Goal: Information Seeking & Learning: Learn about a topic

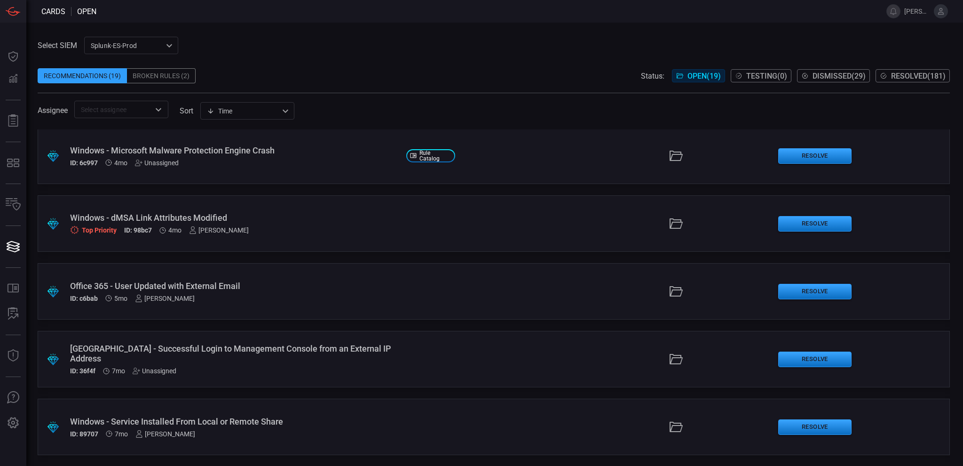
scroll to position [511, 0]
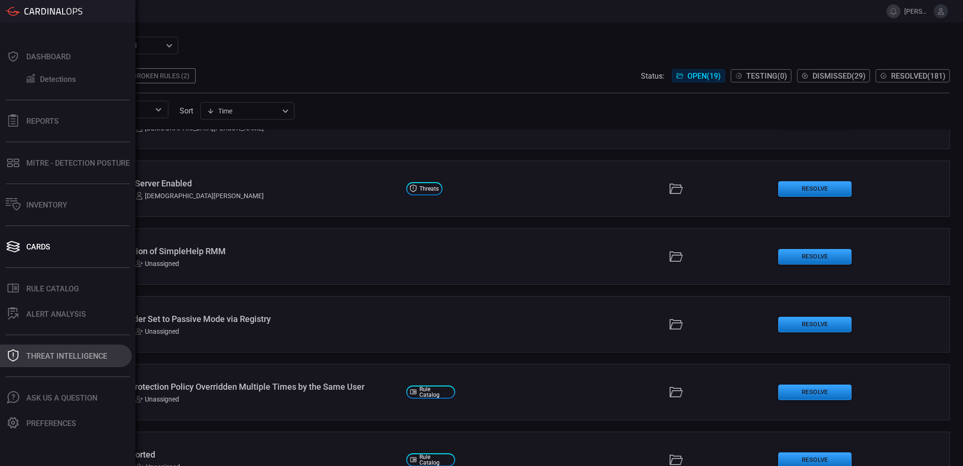
click at [63, 346] on button "Threat Intelligence" at bounding box center [66, 355] width 132 height 23
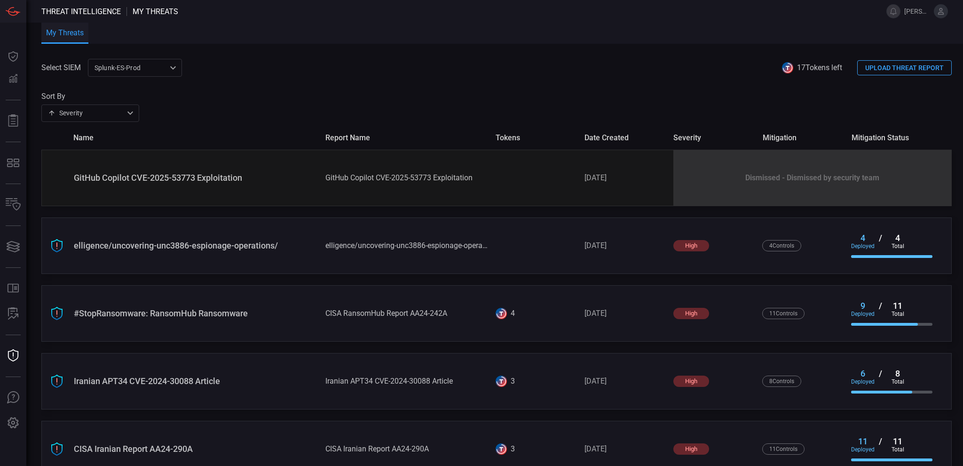
type button "/risks"
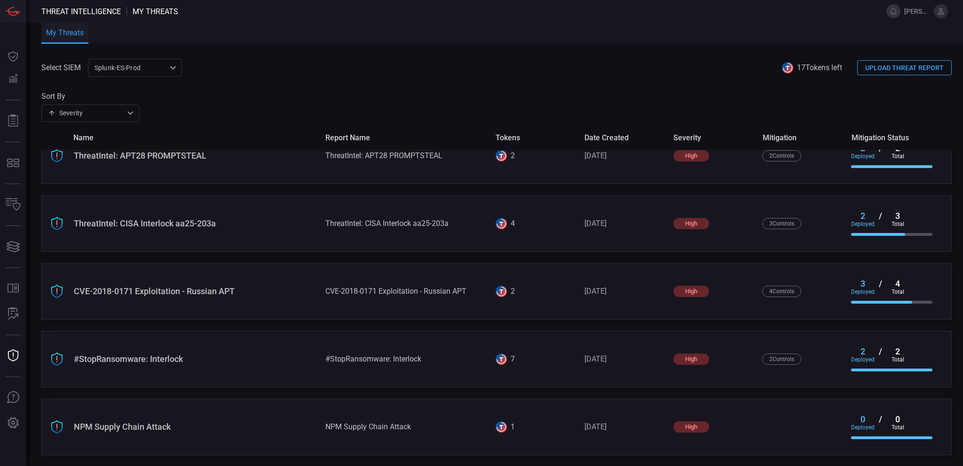
click at [183, 292] on div "CVE-2018-0171 Exploitation - Russian APT" at bounding box center [196, 291] width 244 height 10
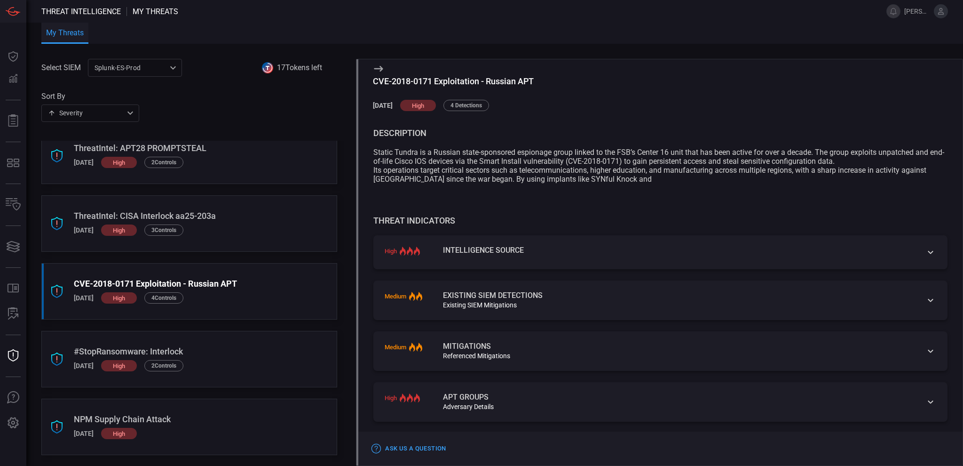
click at [925, 252] on icon at bounding box center [930, 251] width 11 height 11
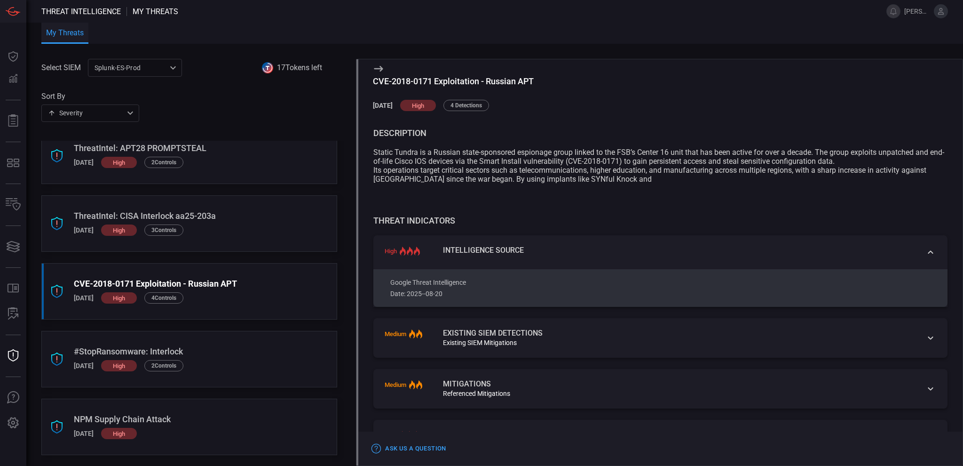
click at [440, 286] on p "Google Threat Intelligence Date: 2025--08-20" at bounding box center [665, 287] width 550 height 23
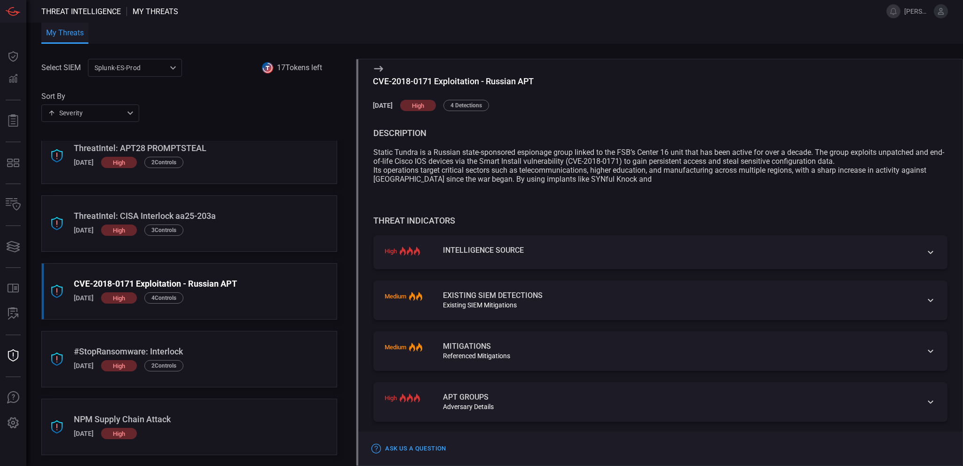
click at [481, 259] on div "high Intelligence Source" at bounding box center [660, 252] width 574 height 34
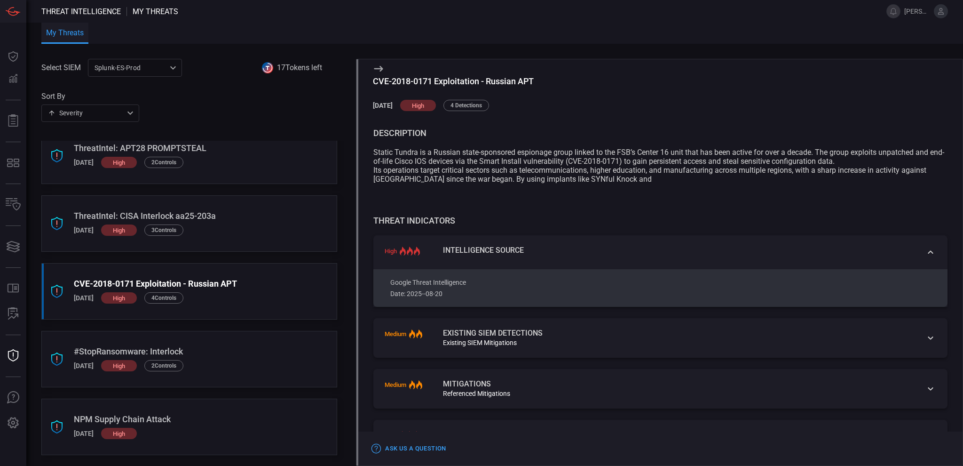
click at [921, 327] on div "medium Existing SIEM Detections Existing SIEM Mitigations" at bounding box center [660, 337] width 574 height 39
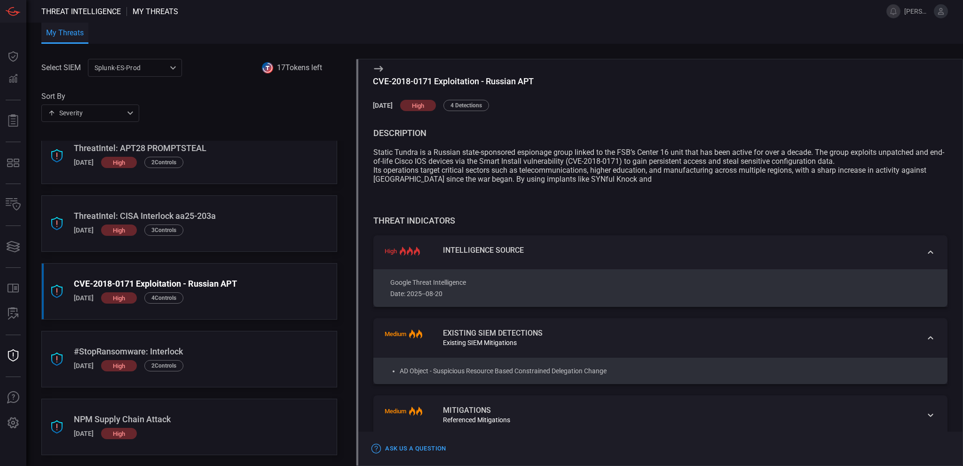
click at [928, 416] on icon at bounding box center [930, 414] width 5 height 3
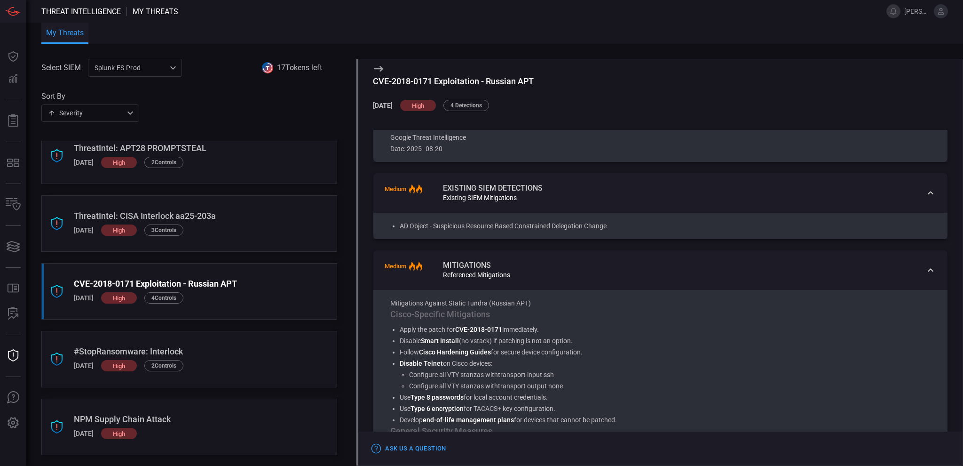
scroll to position [125, 0]
